Goal: Information Seeking & Learning: Learn about a topic

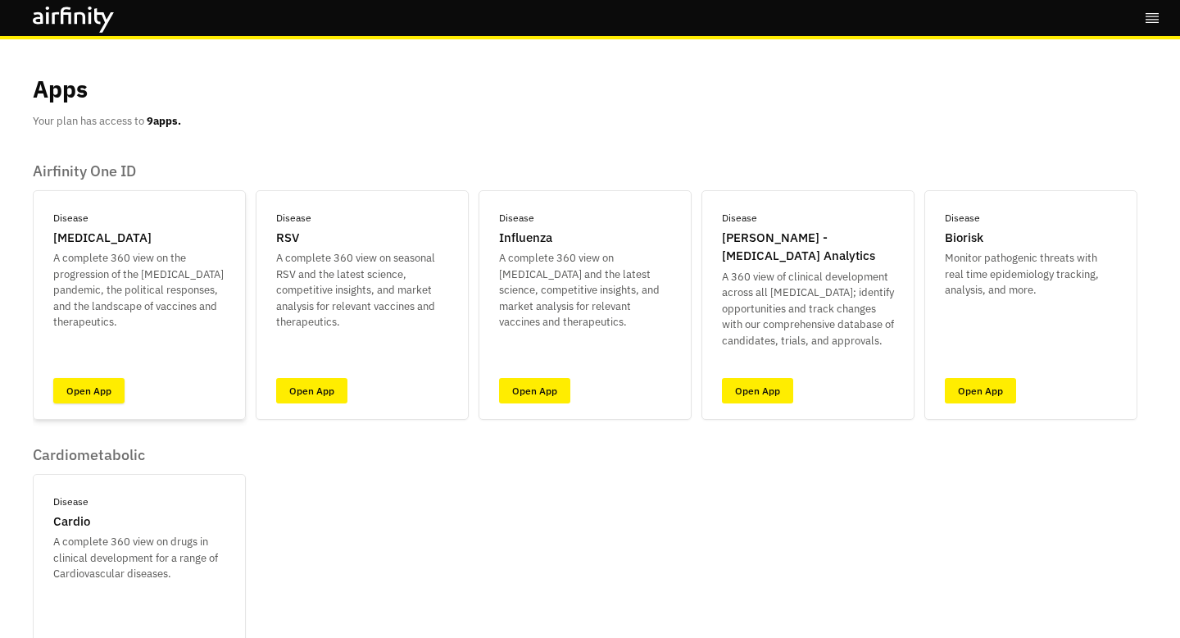
click at [77, 396] on link "Open App" at bounding box center [88, 390] width 71 height 25
